Goal: Task Accomplishment & Management: Manage account settings

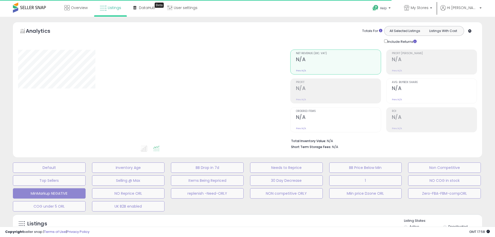
type input "**********"
select select "**"
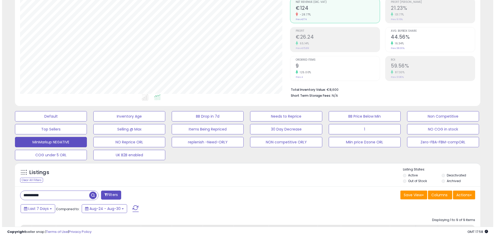
scroll to position [52, 0]
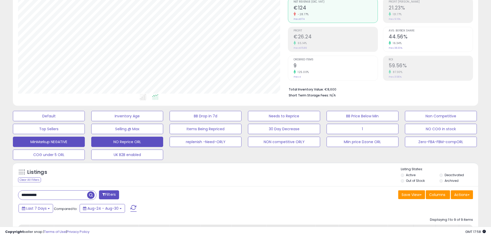
click at [118, 140] on button "NO Reprice ORL" at bounding box center [127, 142] width 72 height 10
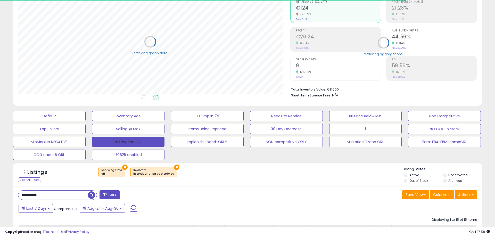
select select "**"
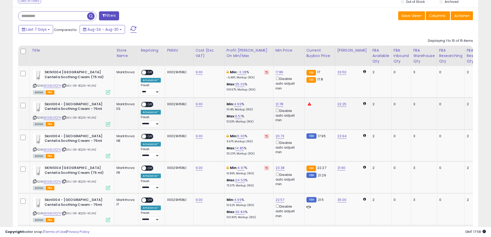
scroll to position [230, 0]
click at [35, 86] on icon at bounding box center [34, 86] width 3 height 3
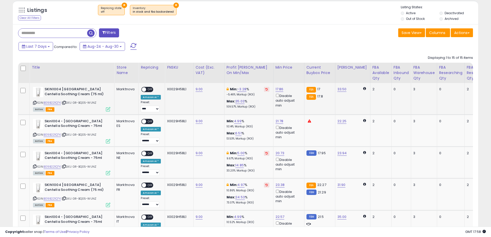
scroll to position [205, 0]
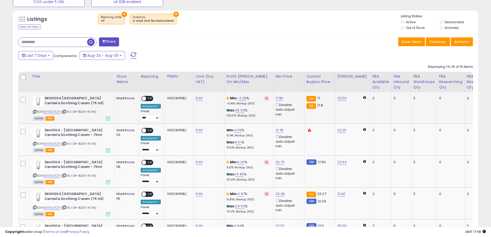
click at [151, 100] on span "OFF" at bounding box center [151, 98] width 8 height 4
click at [150, 131] on span "OFF" at bounding box center [151, 130] width 8 height 4
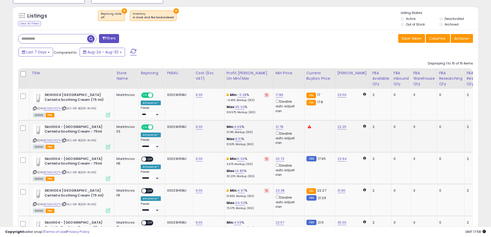
scroll to position [230, 0]
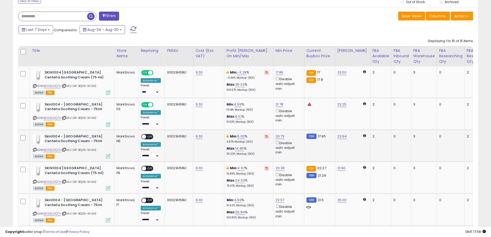
click at [150, 135] on span "OFF" at bounding box center [151, 136] width 8 height 4
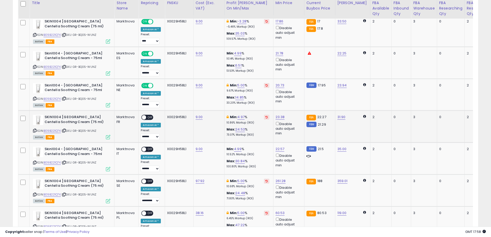
scroll to position [282, 0]
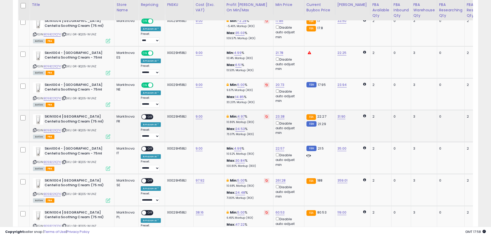
click at [150, 118] on span "OFF" at bounding box center [151, 117] width 8 height 4
click at [150, 145] on td "ON OFF Amazon AI * Preset: **** ******* Success Error" at bounding box center [152, 158] width 26 height 32
click at [148, 146] on div "ON OFF" at bounding box center [147, 148] width 12 height 5
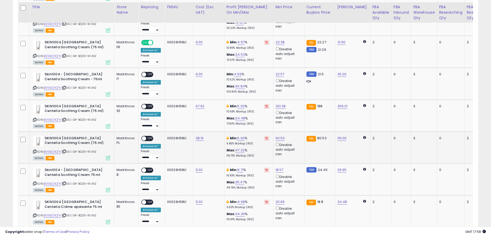
scroll to position [359, 0]
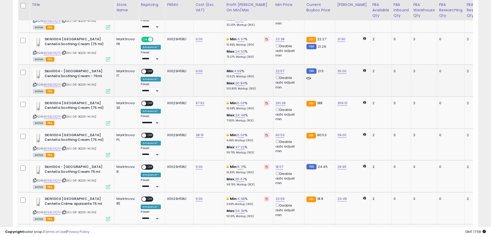
click at [150, 71] on span "OFF" at bounding box center [151, 71] width 8 height 4
click at [151, 102] on span "OFF" at bounding box center [151, 103] width 8 height 4
click at [150, 135] on span "OFF" at bounding box center [151, 135] width 8 height 4
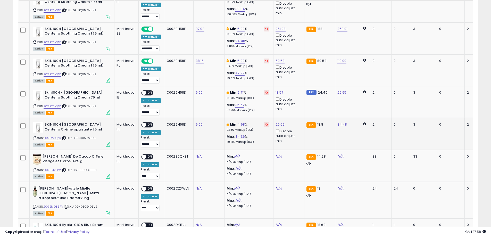
scroll to position [437, 0]
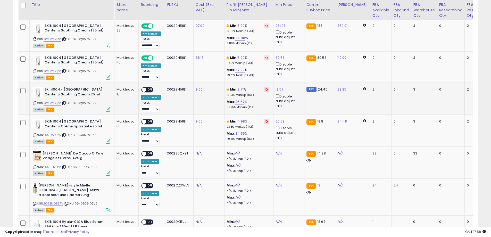
click at [150, 88] on span "OFF" at bounding box center [151, 90] width 8 height 4
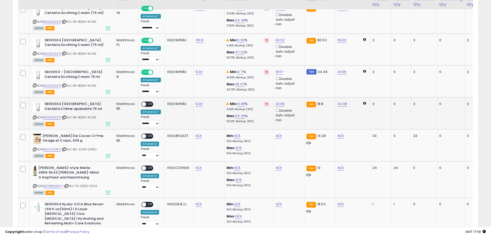
scroll to position [463, 0]
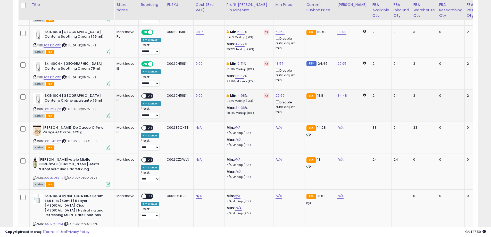
click at [152, 95] on span "OFF" at bounding box center [151, 96] width 8 height 4
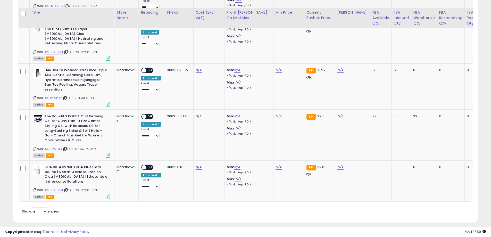
scroll to position [643, 0]
